Goal: Information Seeking & Learning: Learn about a topic

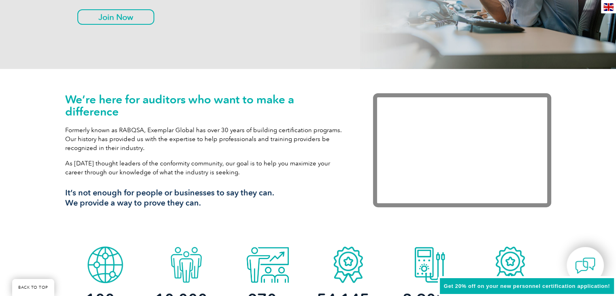
scroll to position [41, 0]
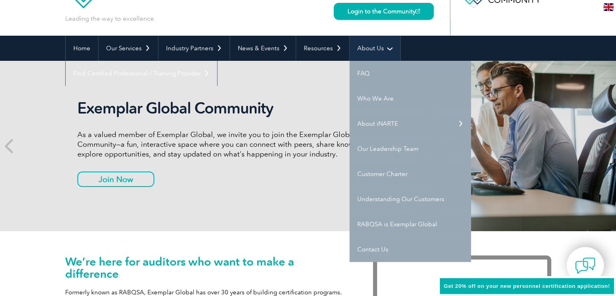
click at [362, 45] on link "About Us" at bounding box center [375, 48] width 51 height 25
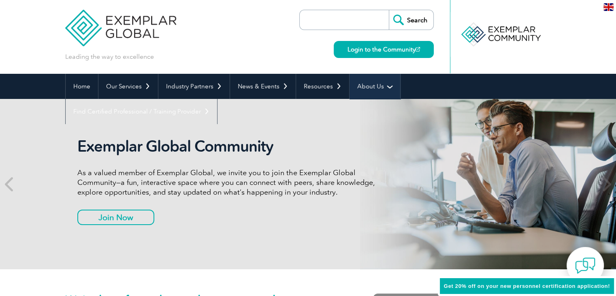
scroll to position [0, 0]
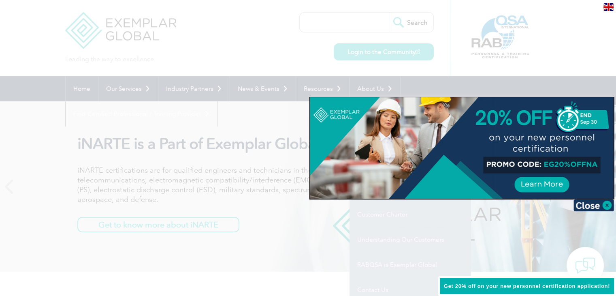
click at [606, 203] on img at bounding box center [594, 205] width 41 height 12
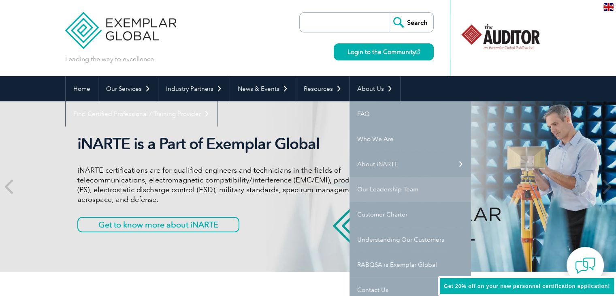
click at [395, 186] on div "iNARTE is a Part of Exemplar Global iNARTE certifications are for qualified eng…" at bounding box center [308, 186] width 486 height 170
click at [365, 188] on link "Our Leadership Team" at bounding box center [411, 189] width 122 height 25
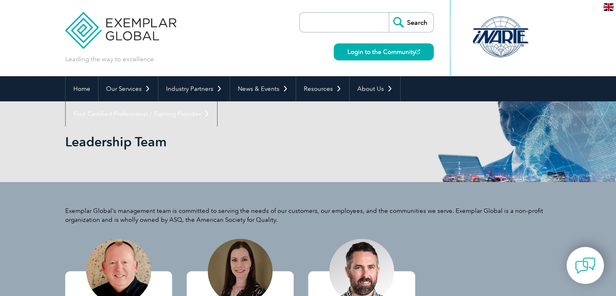
scroll to position [122, 0]
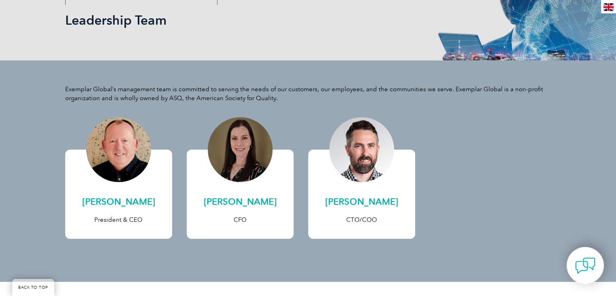
click at [100, 85] on p "Exemplar Global’s management team is committed to serving the needs of our cust…" at bounding box center [308, 94] width 486 height 18
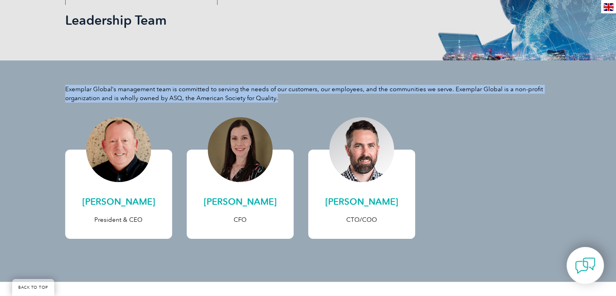
click at [100, 85] on p "Exemplar Global’s management team is committed to serving the needs of our cust…" at bounding box center [308, 94] width 486 height 18
click at [173, 95] on p "Exemplar Global’s management team is committed to serving the needs of our cust…" at bounding box center [308, 94] width 486 height 18
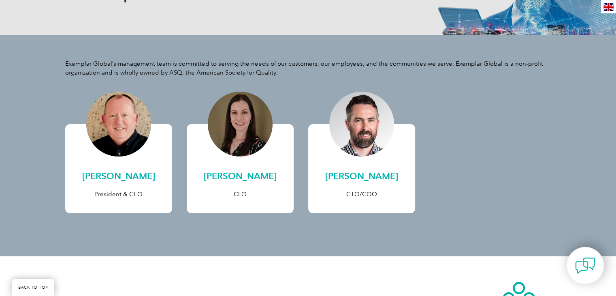
scroll to position [0, 0]
